Goal: Information Seeking & Learning: Learn about a topic

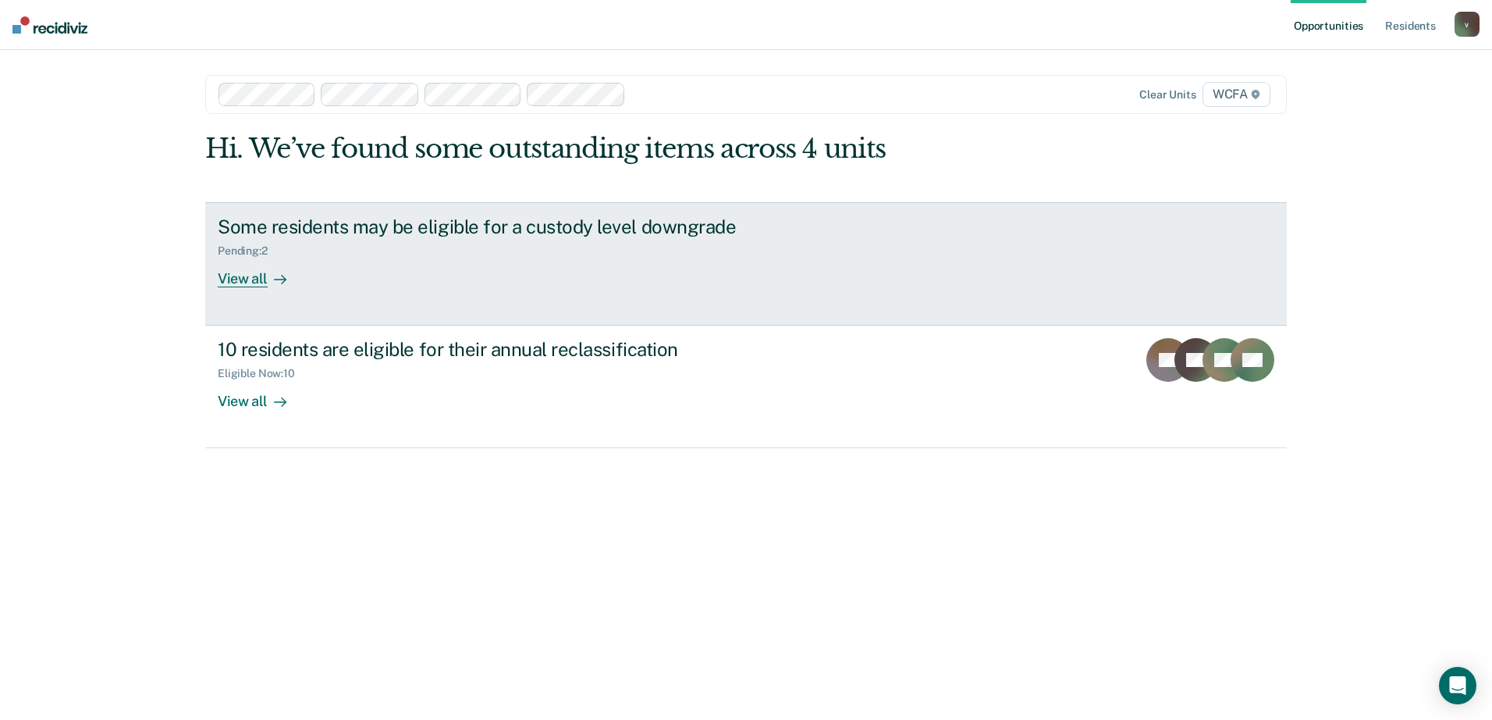
click at [770, 247] on div "Some residents may be eligible for a custody level downgrade Pending : 2 View a…" at bounding box center [510, 251] width 585 height 72
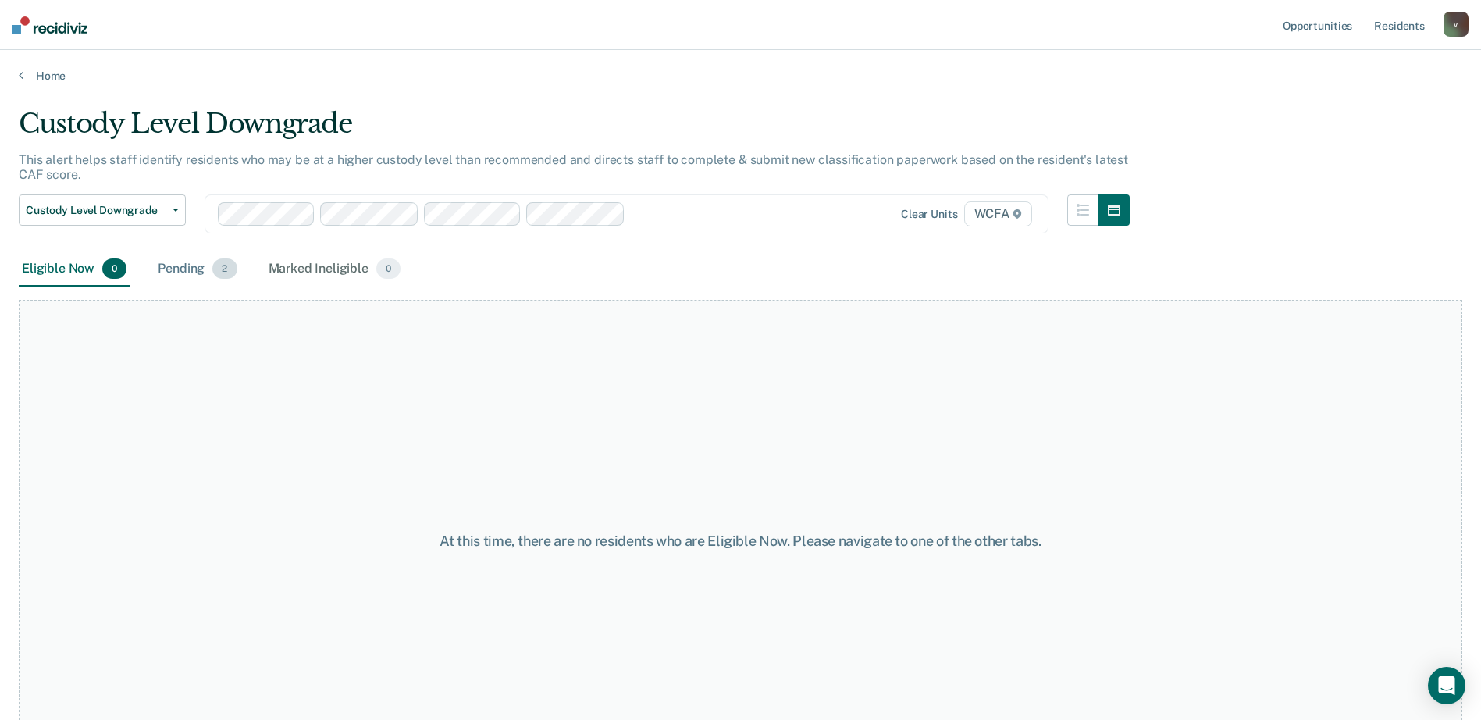
click at [181, 272] on div "Pending 2" at bounding box center [197, 269] width 85 height 34
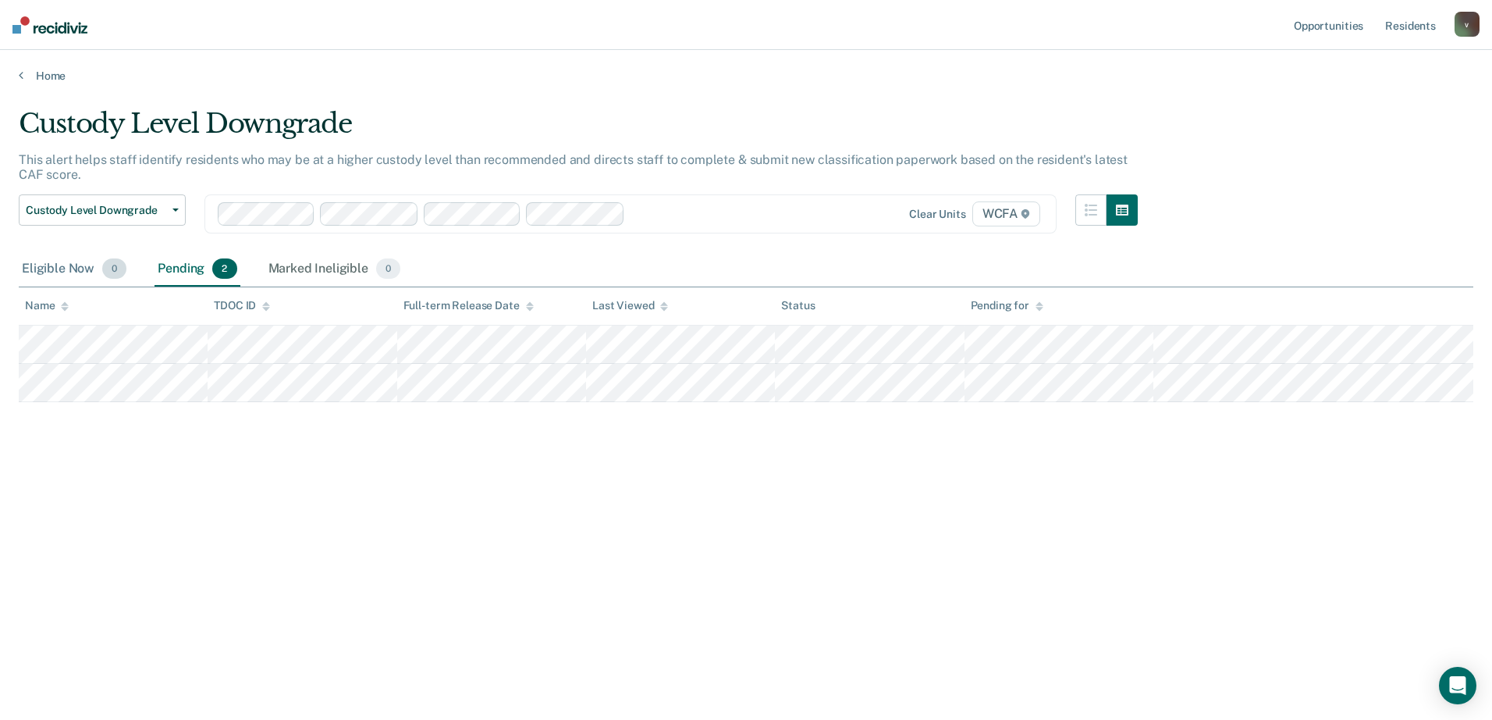
click at [30, 275] on div "Eligible Now 0" at bounding box center [74, 269] width 111 height 34
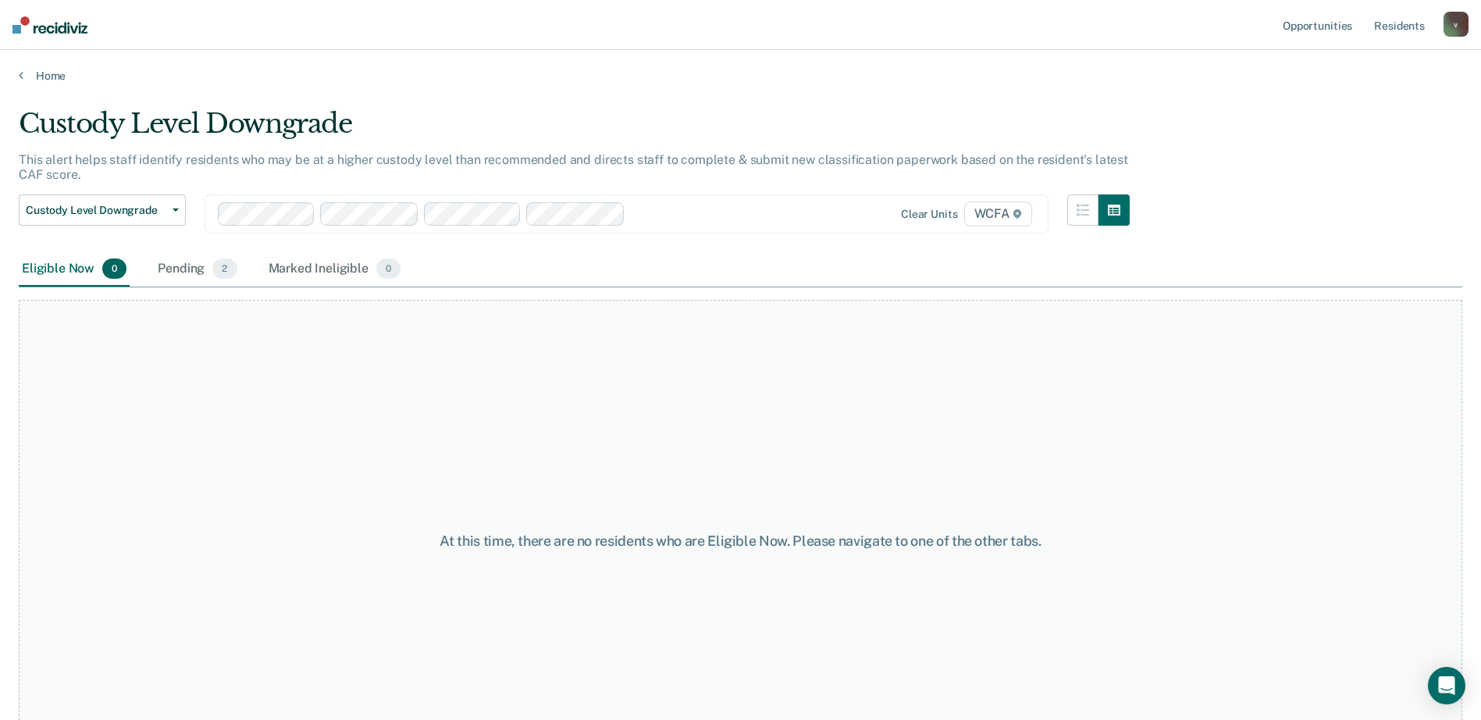
click at [41, 85] on main "Custody Level Downgrade This alert helps staff identify residents who may be at…" at bounding box center [740, 399] width 1481 height 632
click at [44, 73] on link "Home" at bounding box center [740, 76] width 1443 height 14
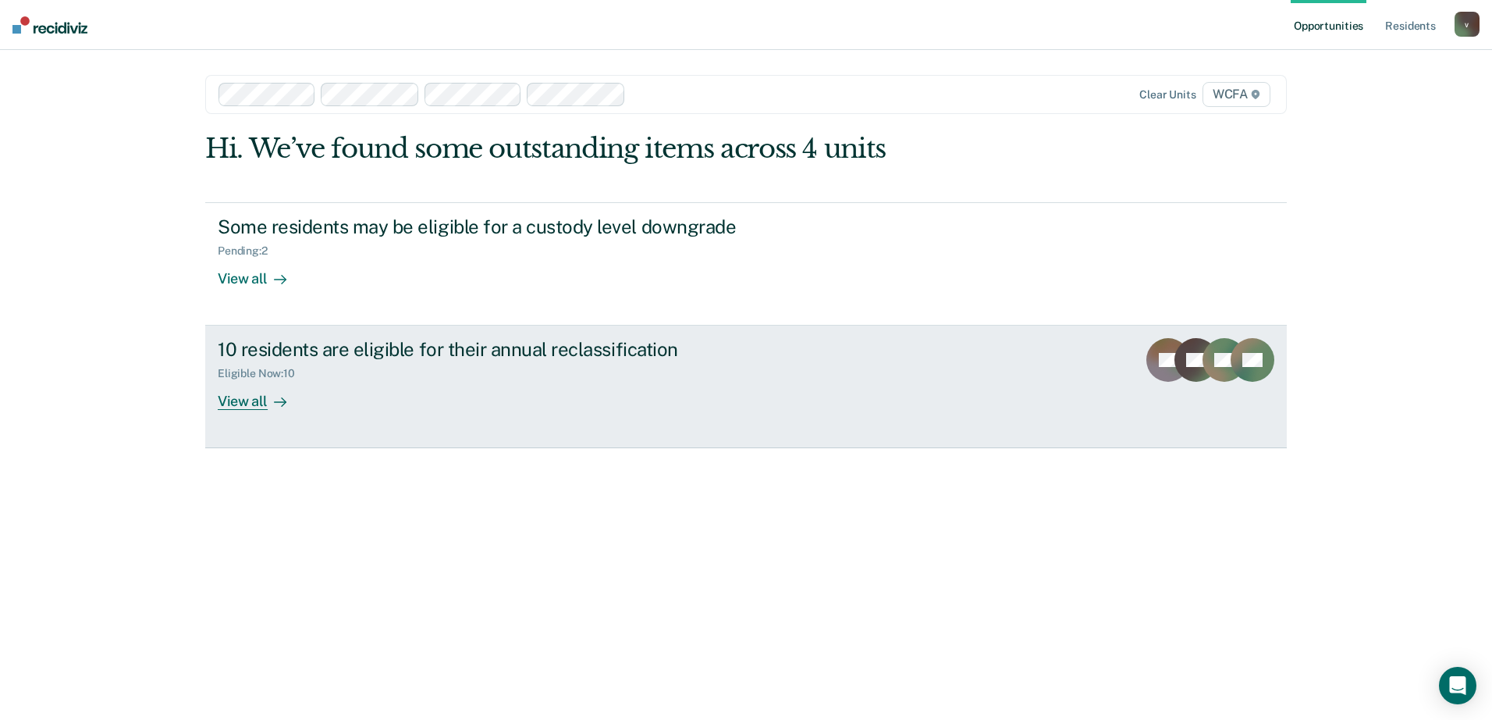
click at [282, 384] on div "View all" at bounding box center [261, 395] width 87 height 30
click at [297, 409] on div "View all" at bounding box center [261, 395] width 87 height 30
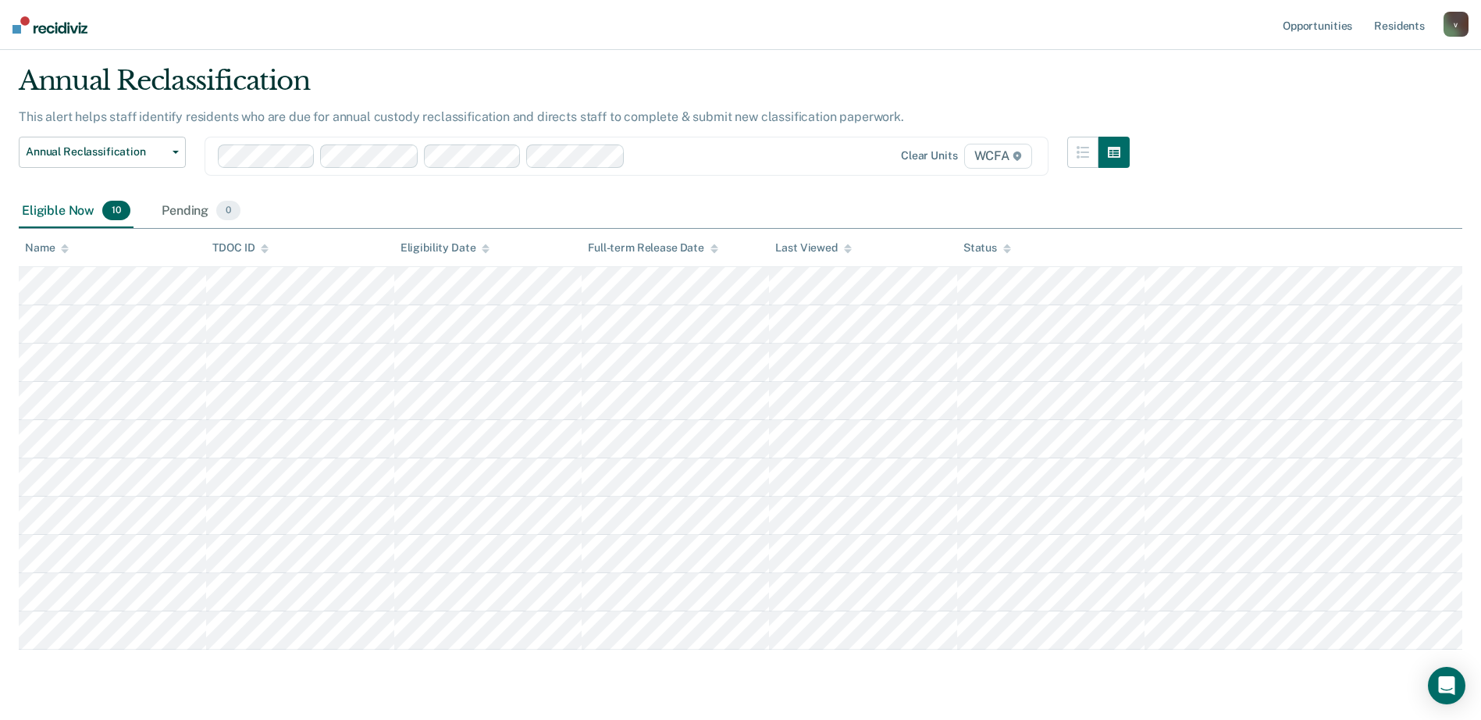
scroll to position [85, 0]
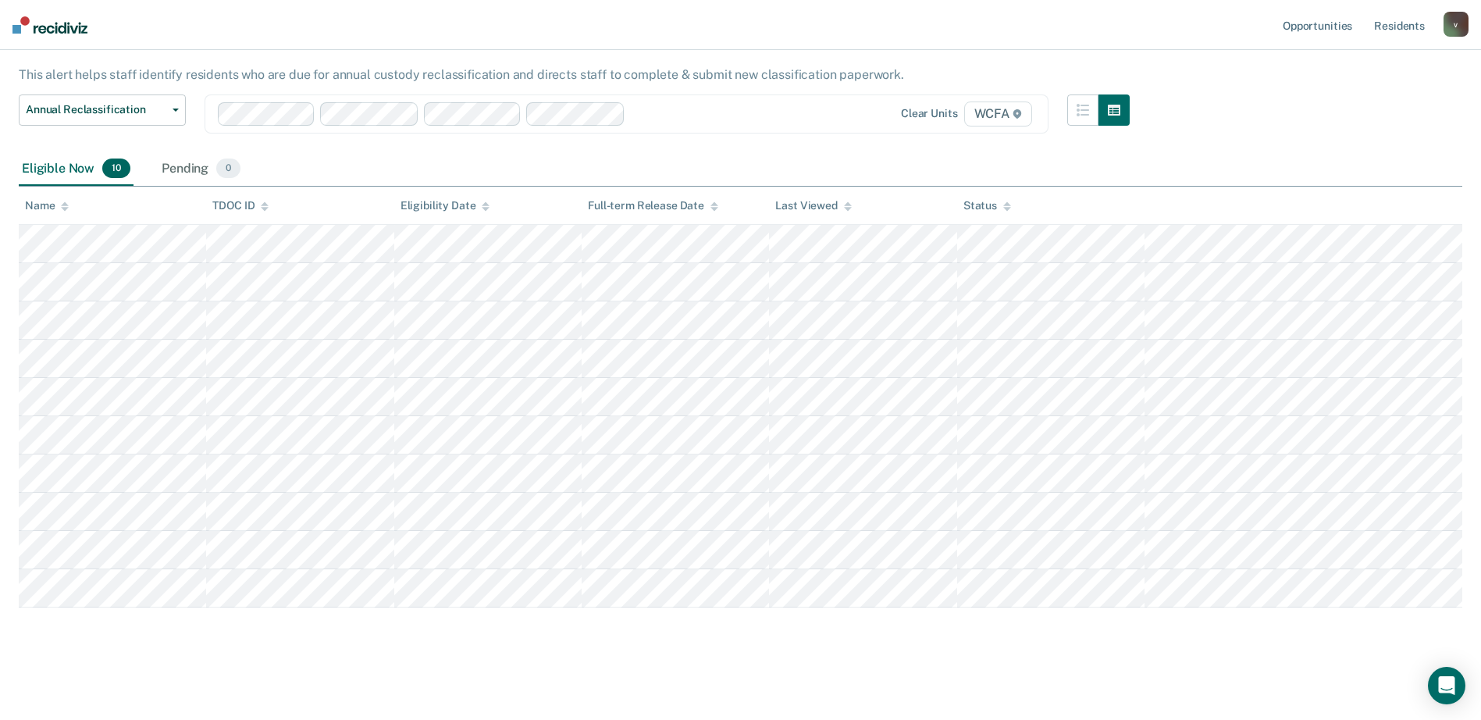
click at [727, 127] on div "Clear units WCFA" at bounding box center [626, 113] width 844 height 39
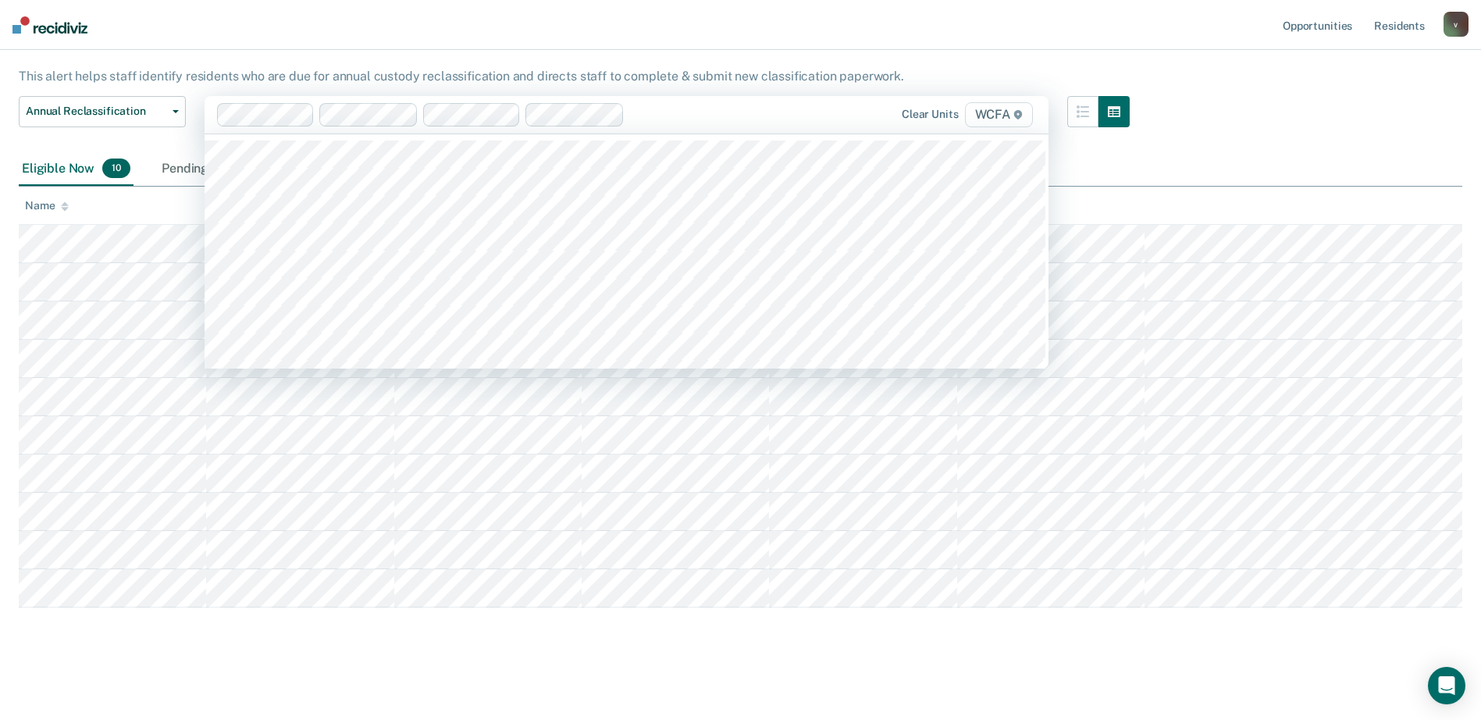
scroll to position [390, 0]
type input "wcfa"
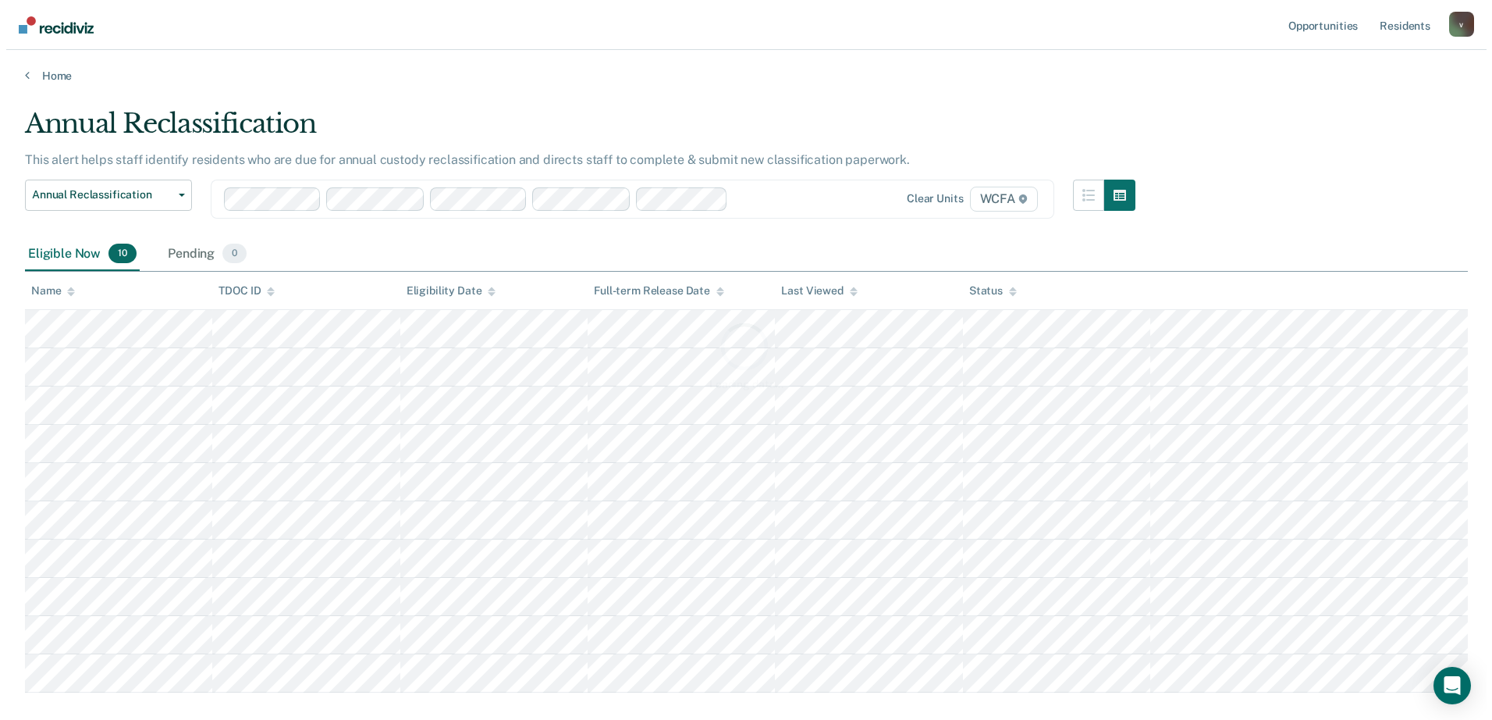
scroll to position [0, 0]
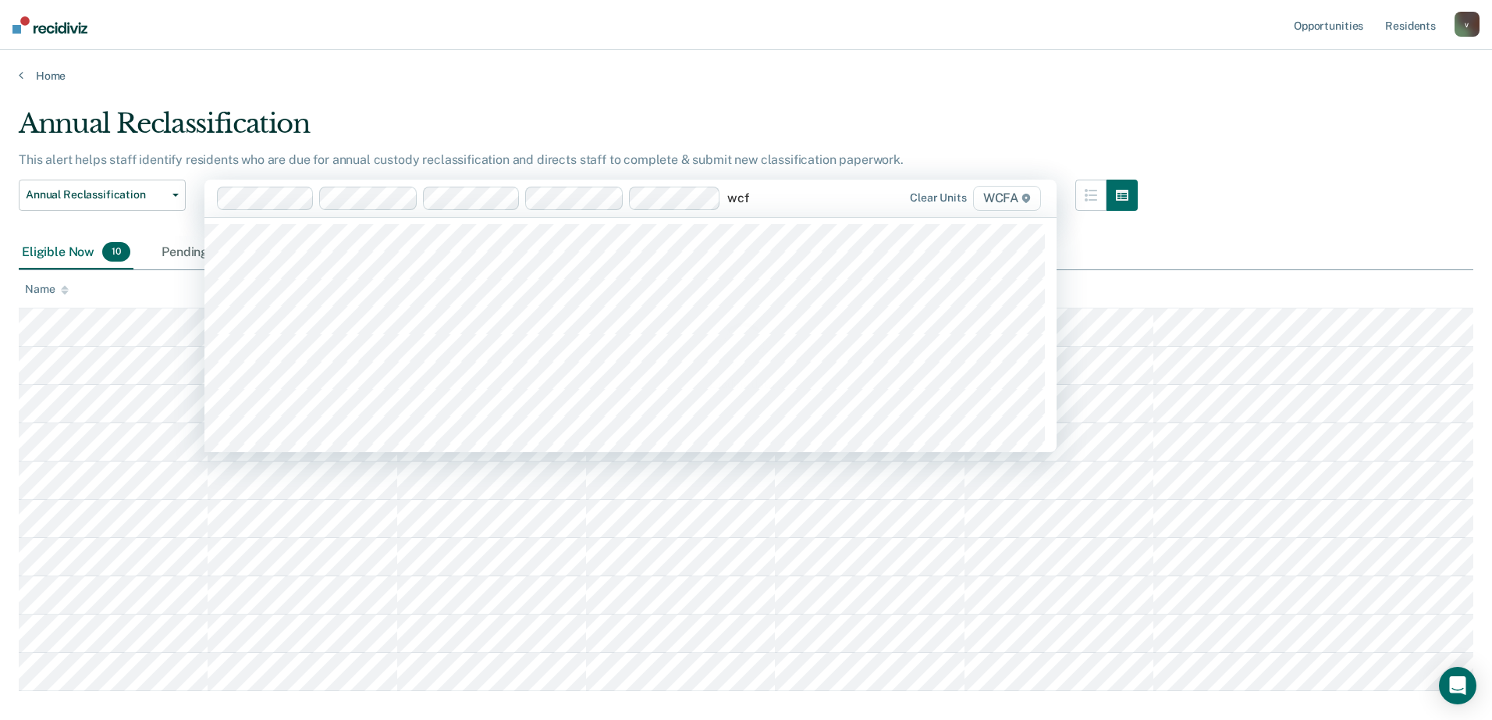
type input "wcfa"
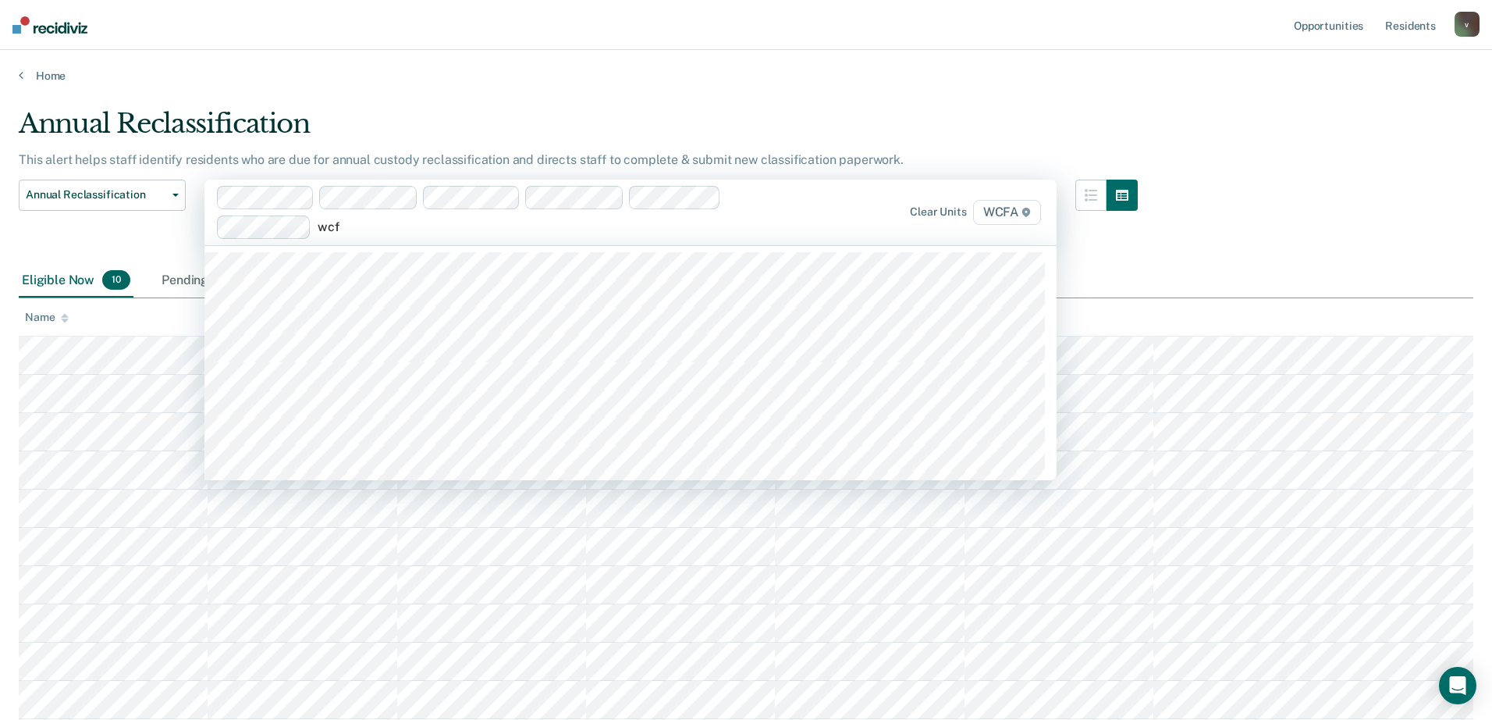
type input "wcfa"
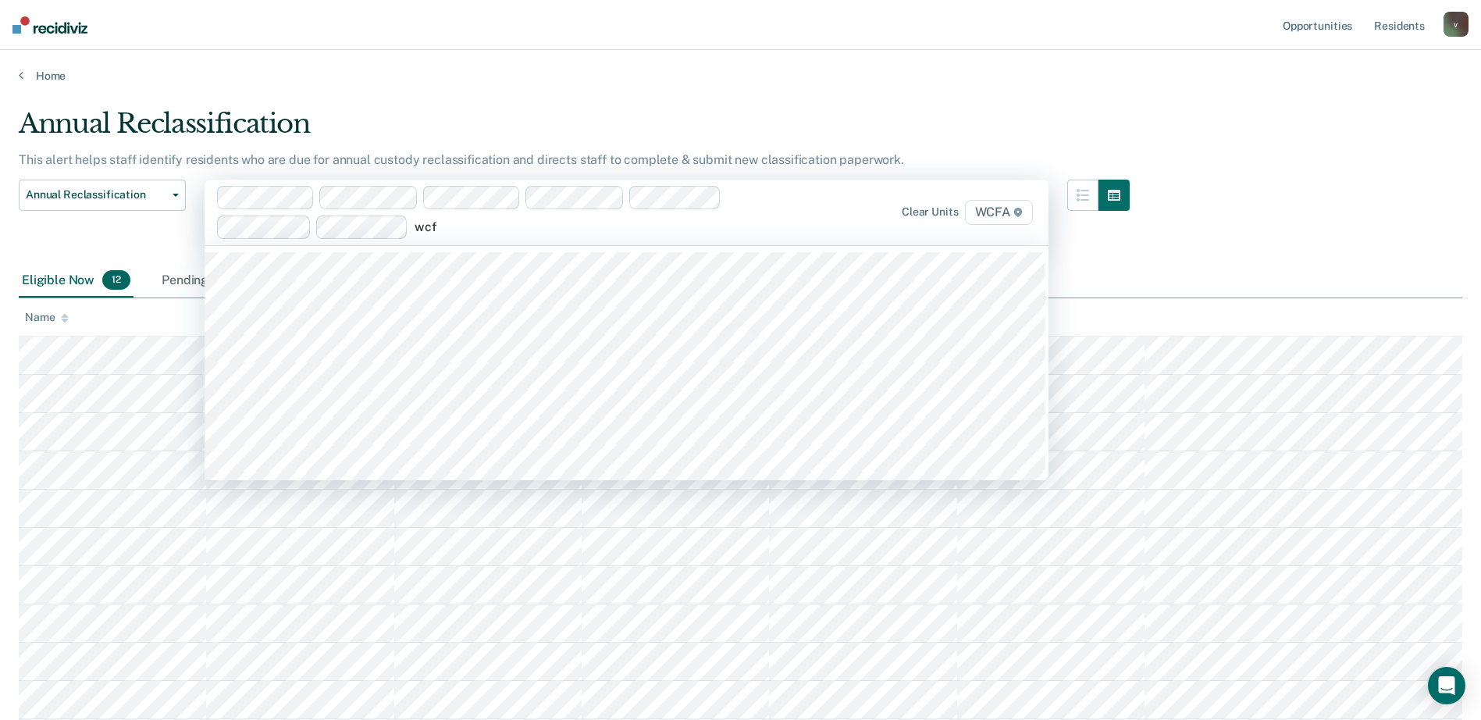
type input "wcfa"
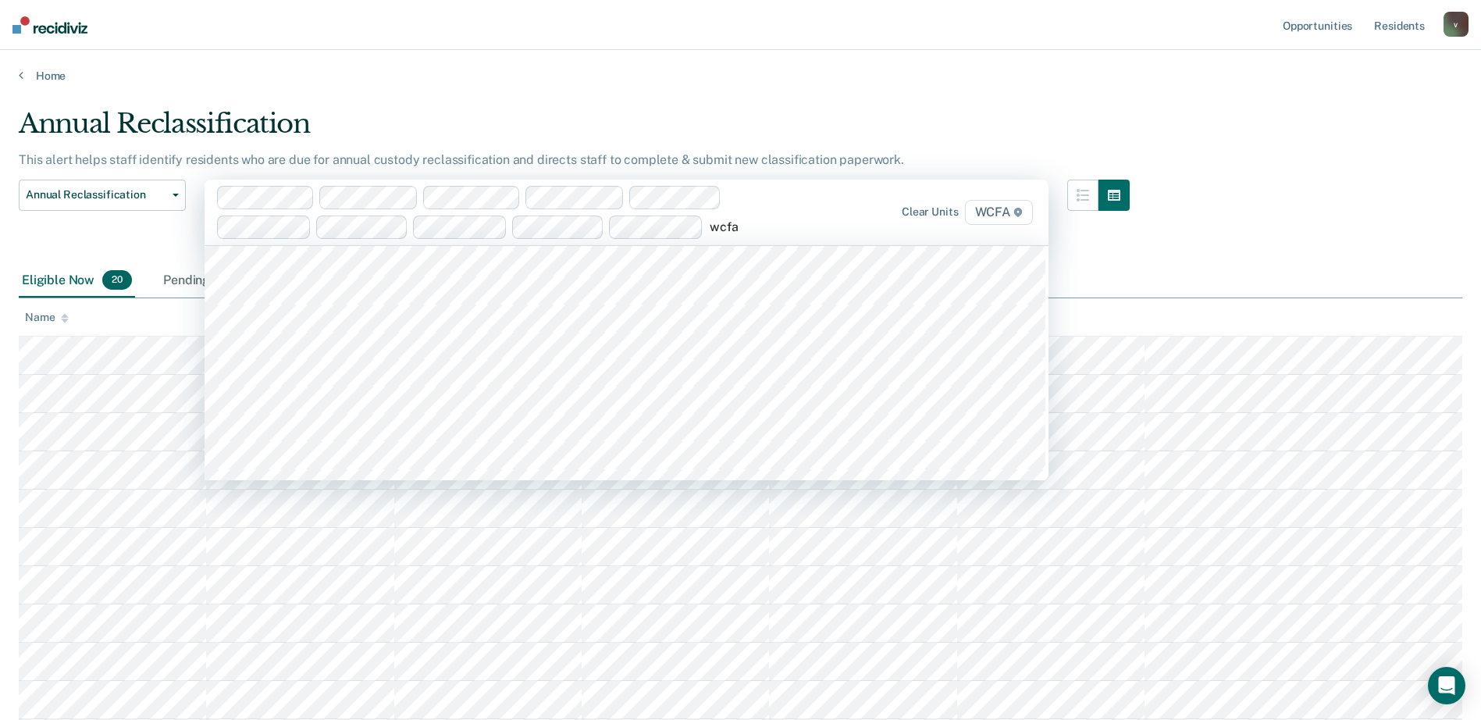
scroll to position [1261, 0]
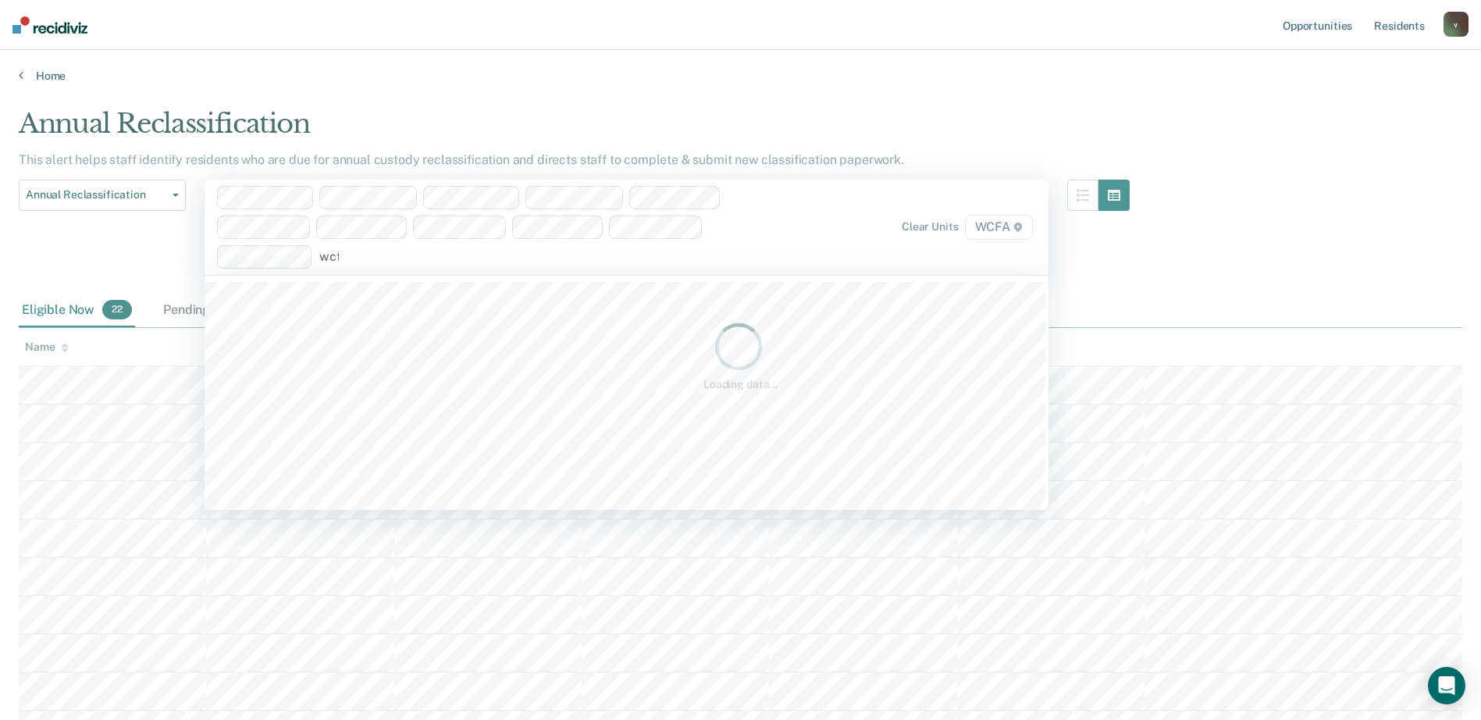
type input "wcfa"
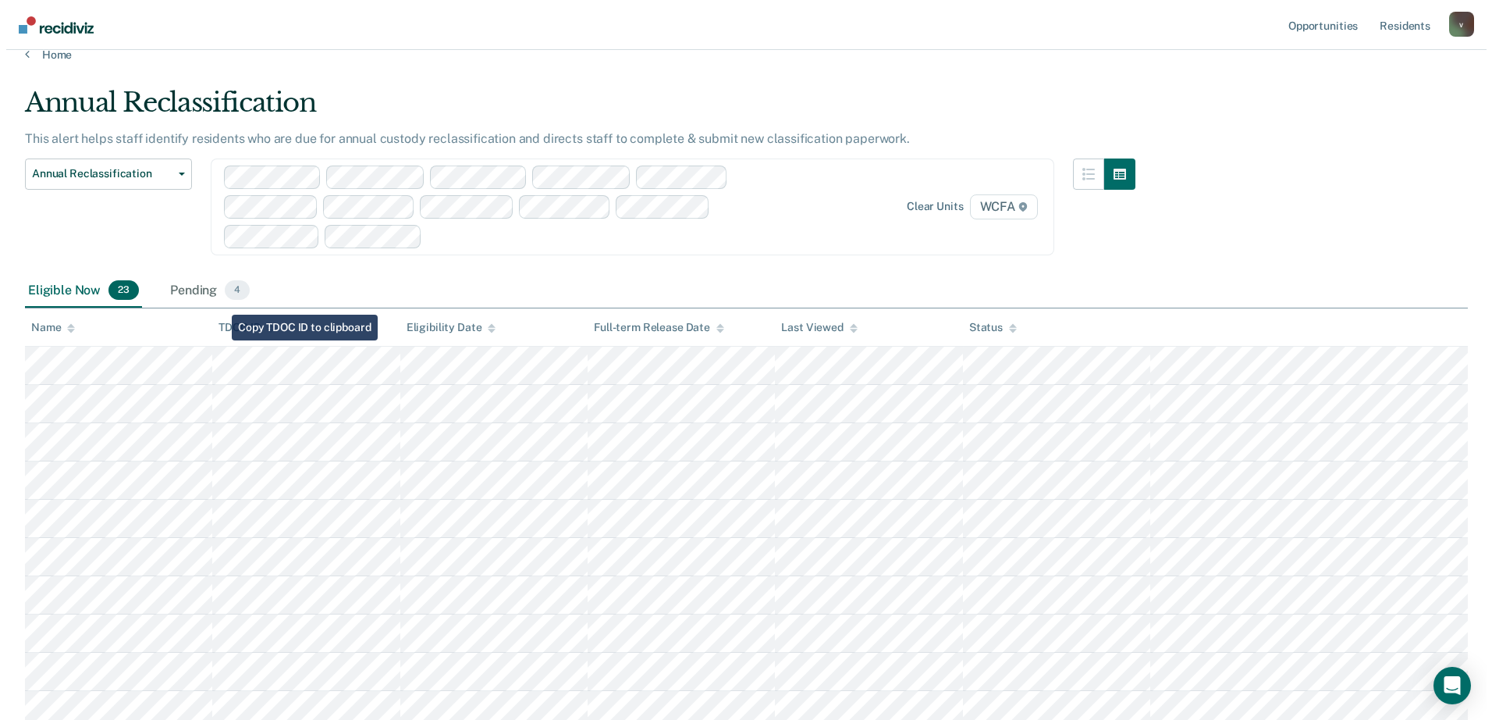
scroll to position [0, 0]
